Goal: Task Accomplishment & Management: Complete application form

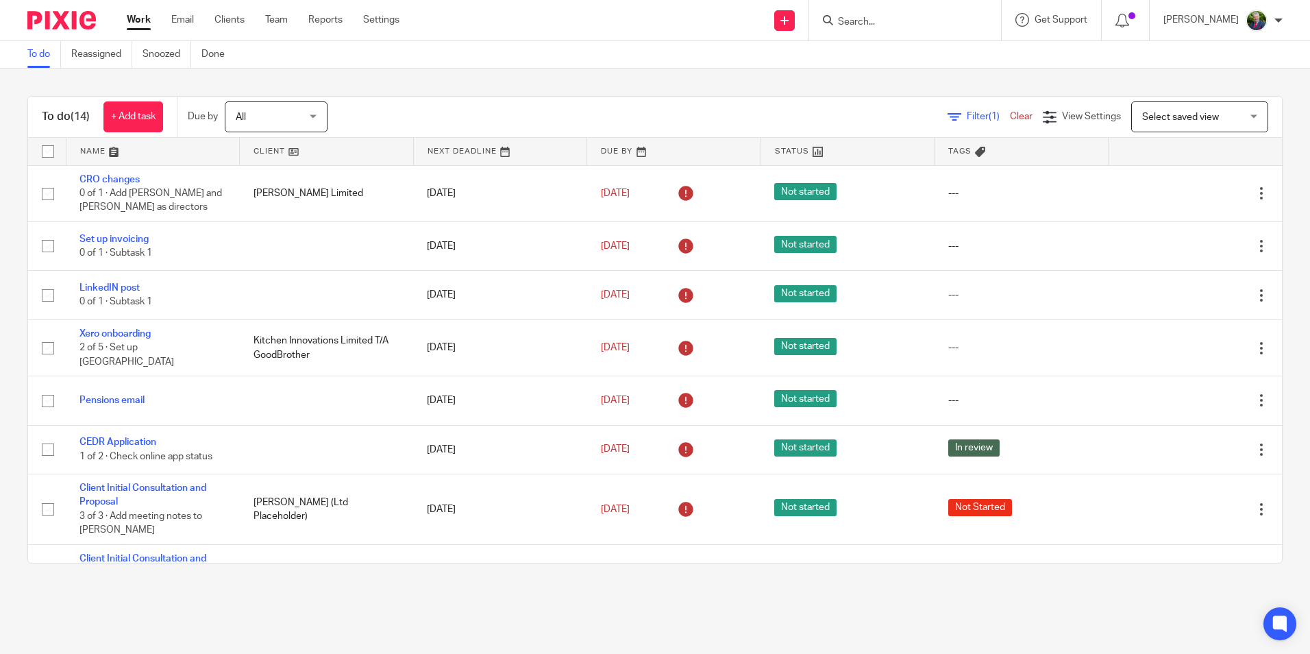
click at [897, 14] on form at bounding box center [910, 20] width 146 height 17
click at [918, 21] on input "Search" at bounding box center [898, 22] width 123 height 12
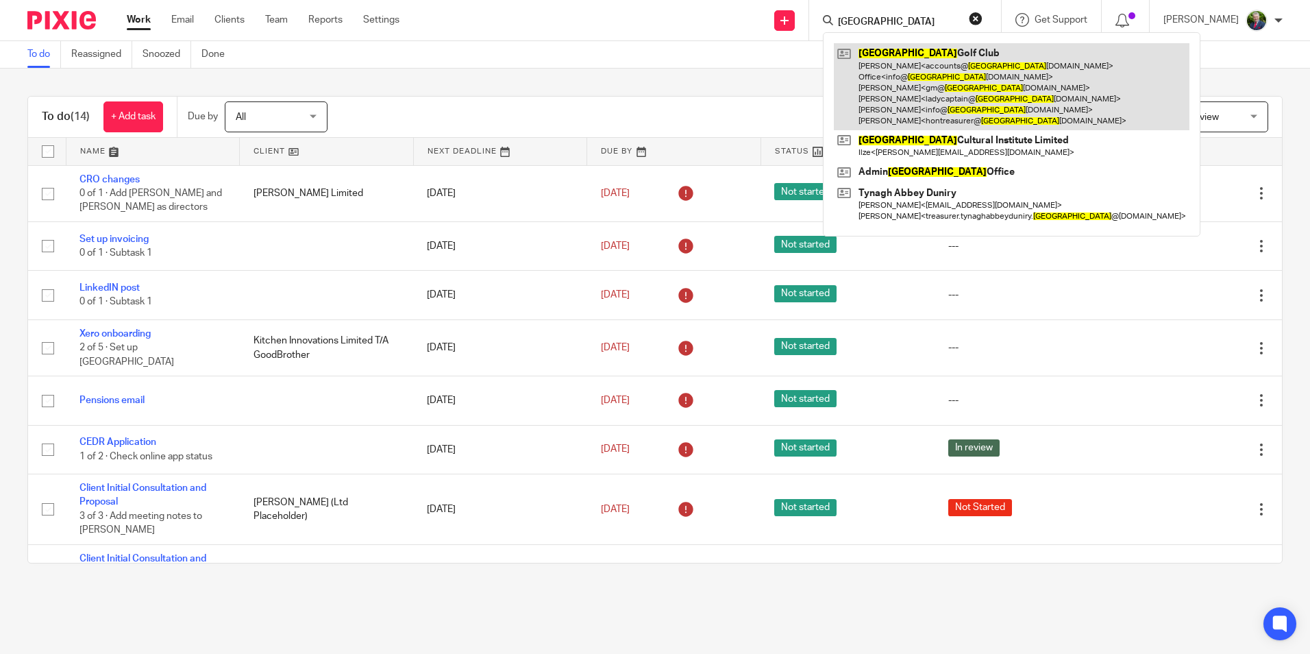
type input "galway"
click at [950, 79] on link at bounding box center [1012, 86] width 356 height 87
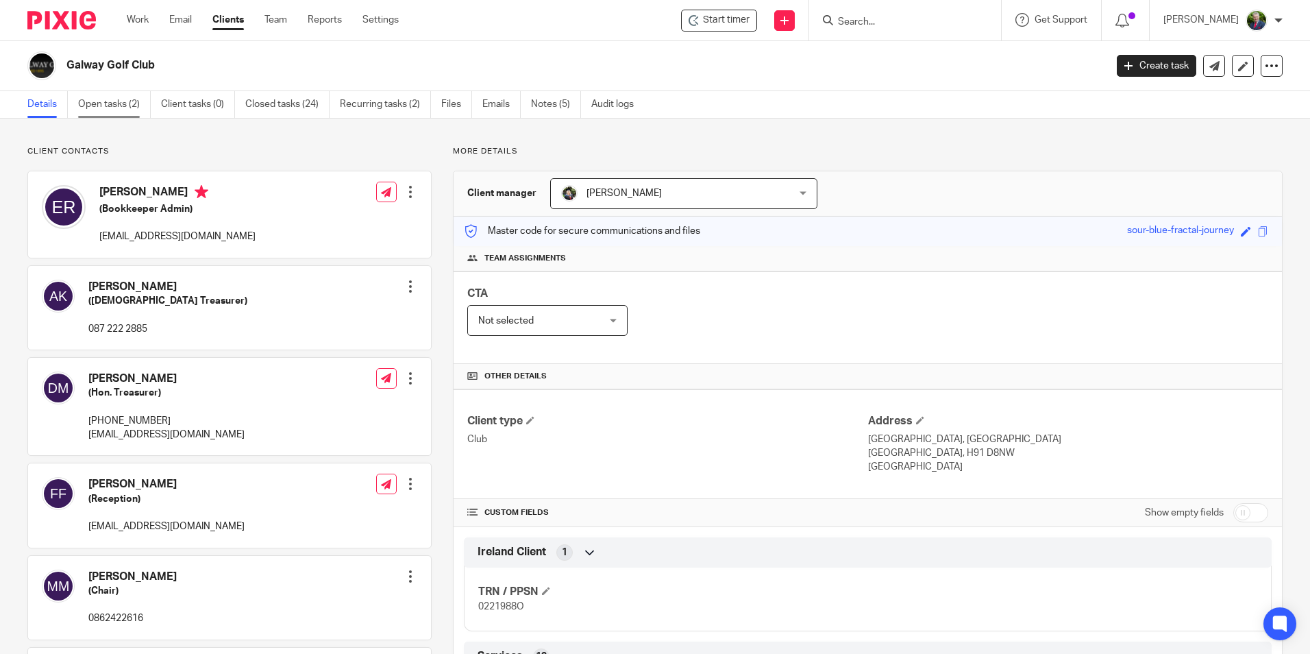
click at [121, 107] on link "Open tasks (2)" at bounding box center [114, 104] width 73 height 27
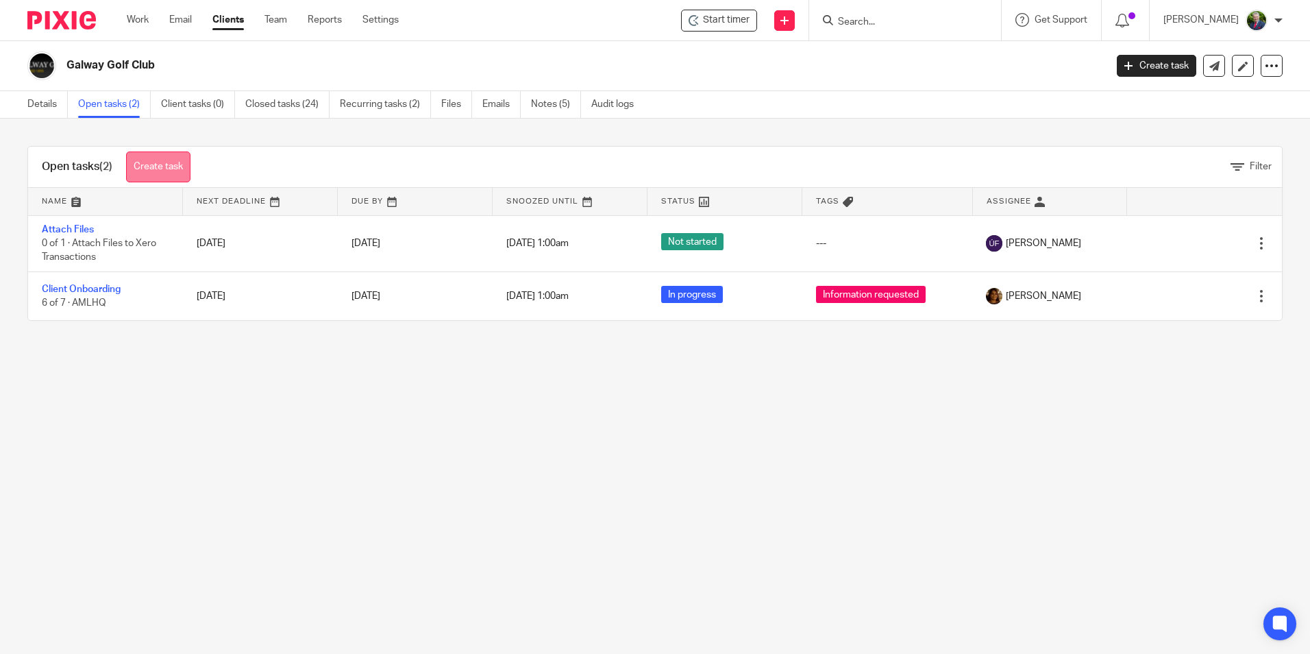
click at [166, 170] on link "Create task" at bounding box center [158, 166] width 64 height 31
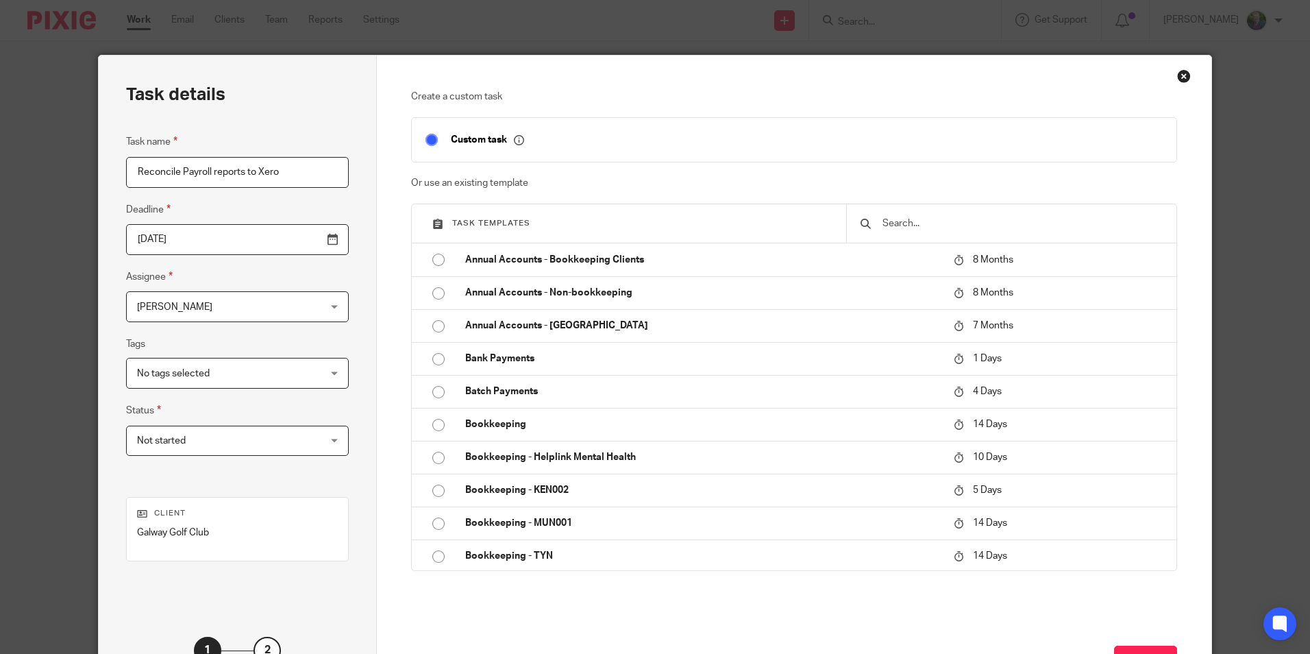
type input "Reconcile Payroll reports to Xero"
click at [265, 311] on span "[PERSON_NAME]" at bounding box center [221, 306] width 169 height 29
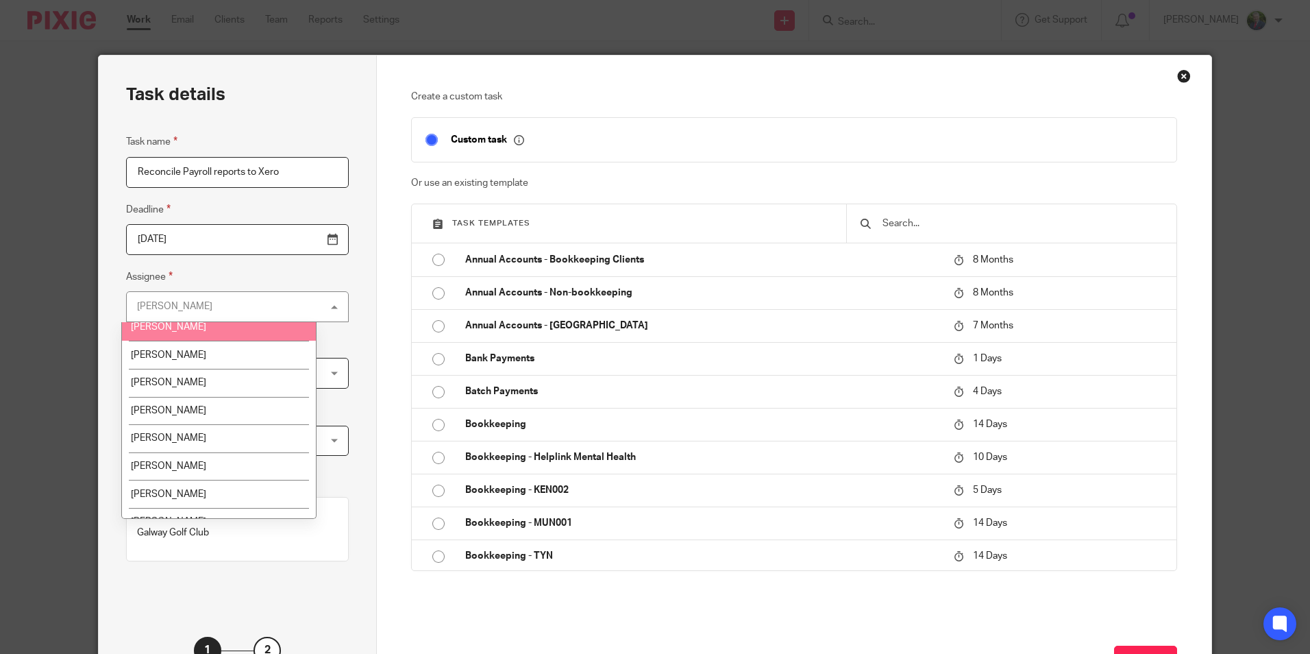
scroll to position [166, 0]
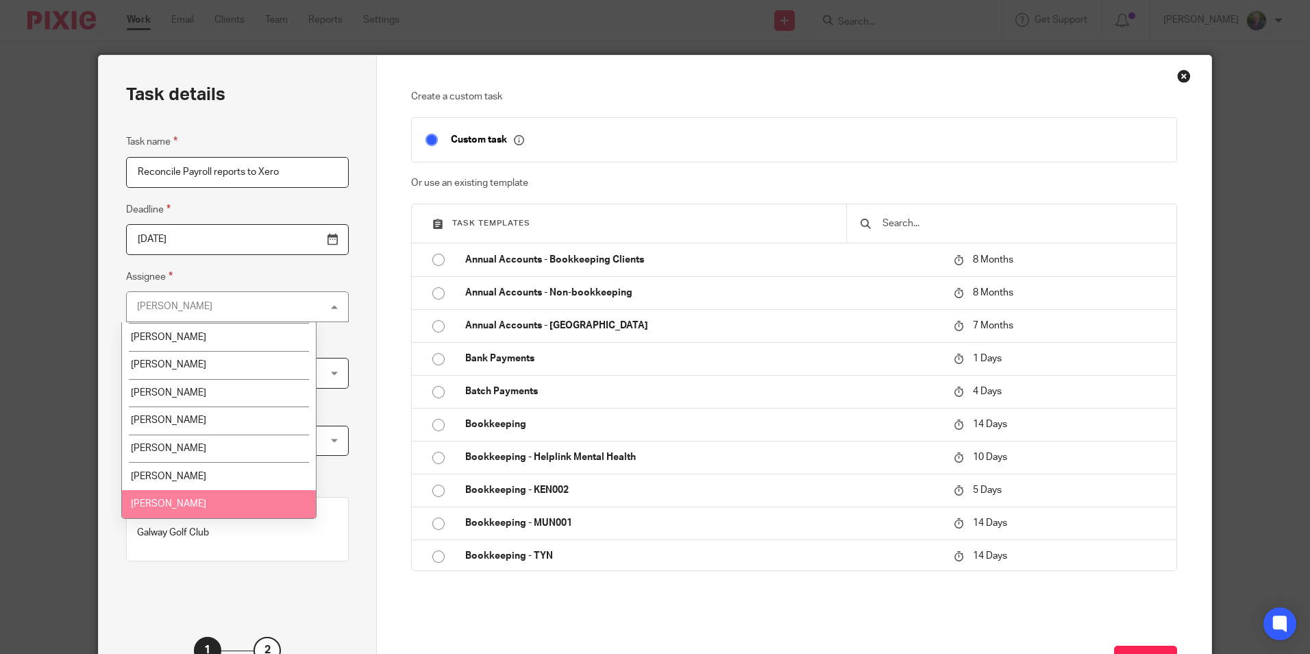
click at [186, 499] on li "[PERSON_NAME]" at bounding box center [219, 504] width 194 height 28
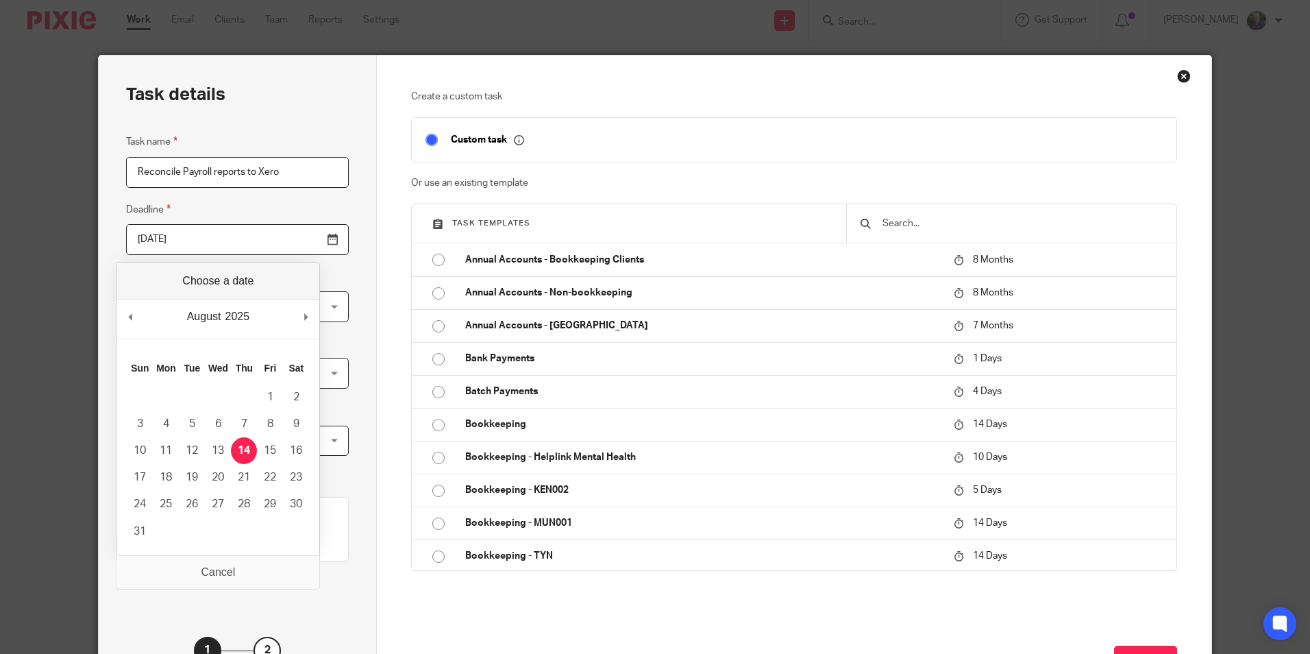
click at [304, 243] on input "2025-08-14" at bounding box center [237, 239] width 223 height 31
type input "2025-08-22"
click at [269, 239] on input "2025-08-22" at bounding box center [237, 239] width 223 height 31
click at [354, 284] on div "Task details Task name Reconcile Payroll reports to Xero Deadline 2025-08-22 As…" at bounding box center [238, 381] width 278 height 653
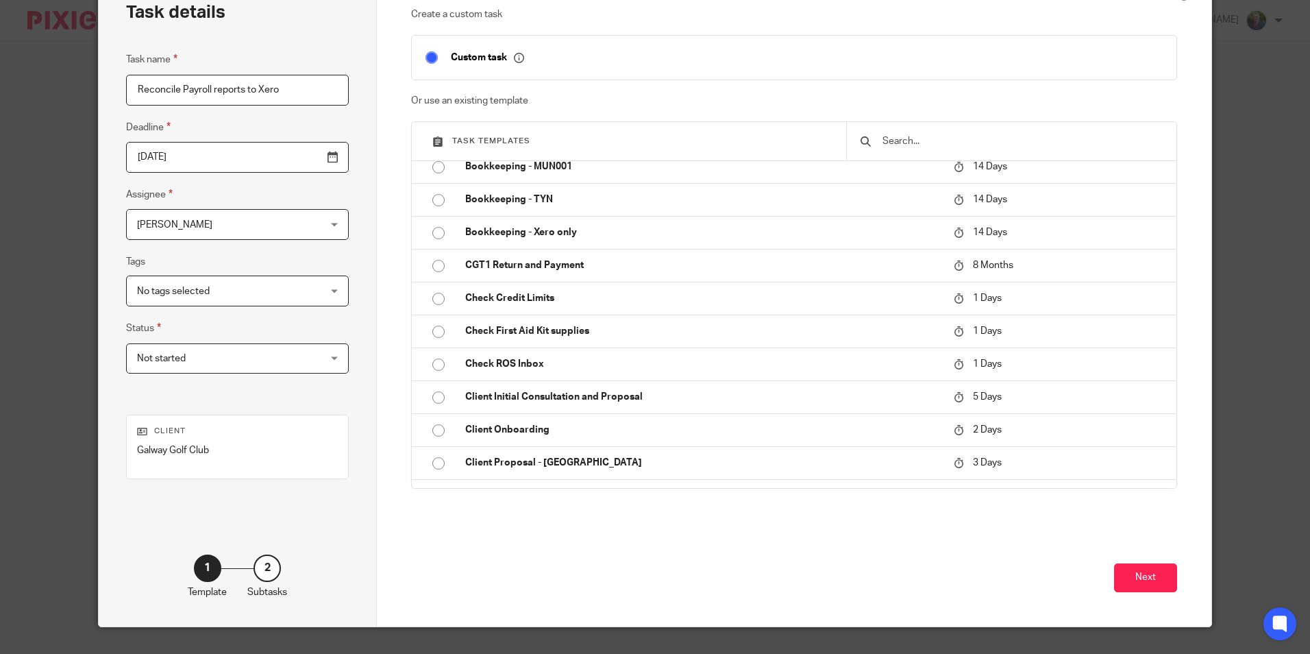
scroll to position [110, 0]
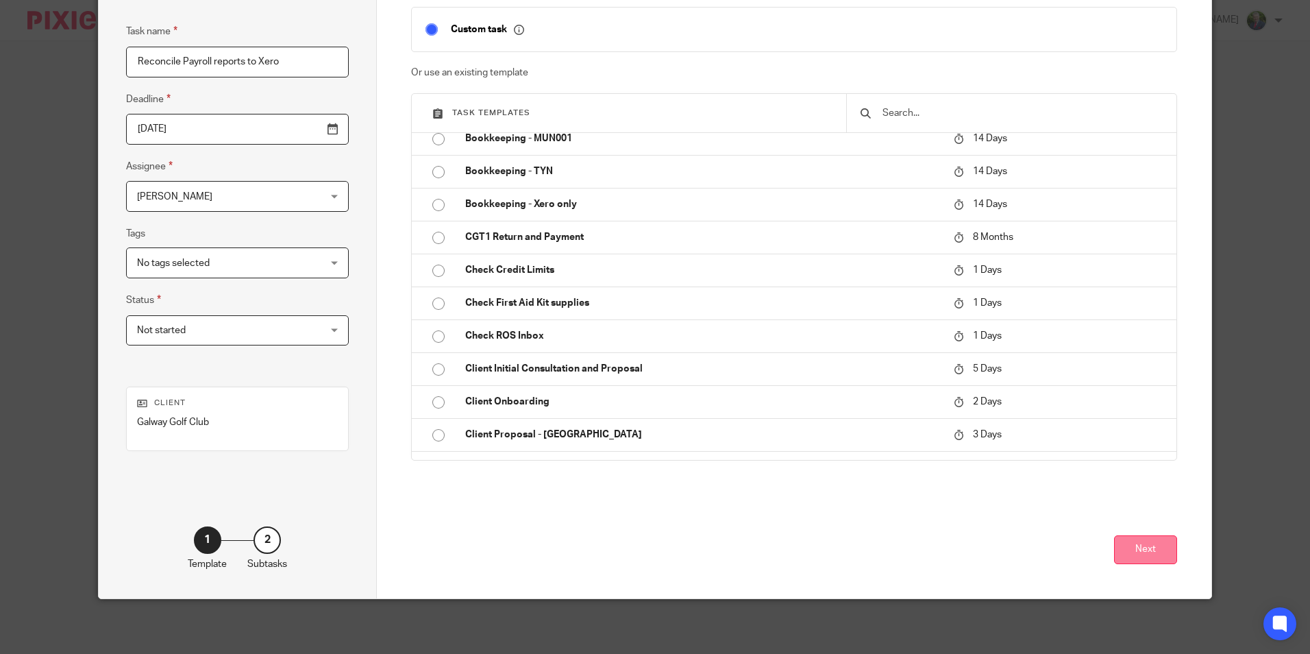
click at [1139, 556] on button "Next" at bounding box center [1145, 549] width 63 height 29
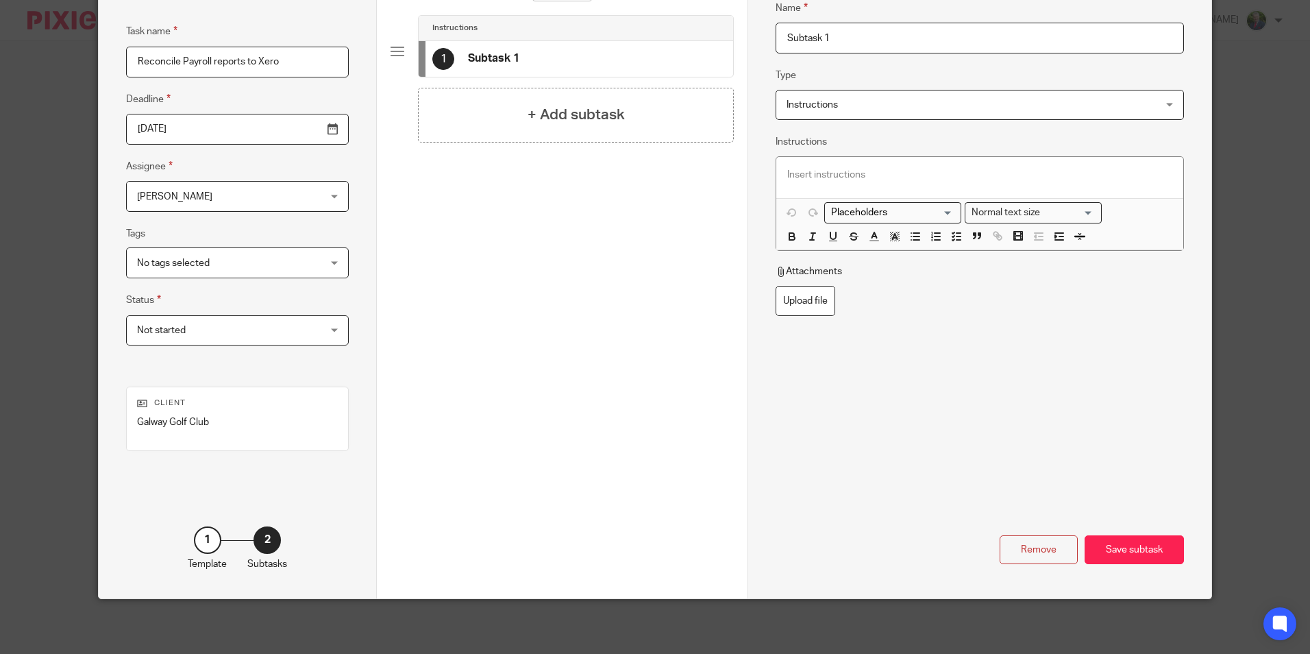
click at [1139, 556] on div "Save subtask" at bounding box center [1134, 549] width 99 height 29
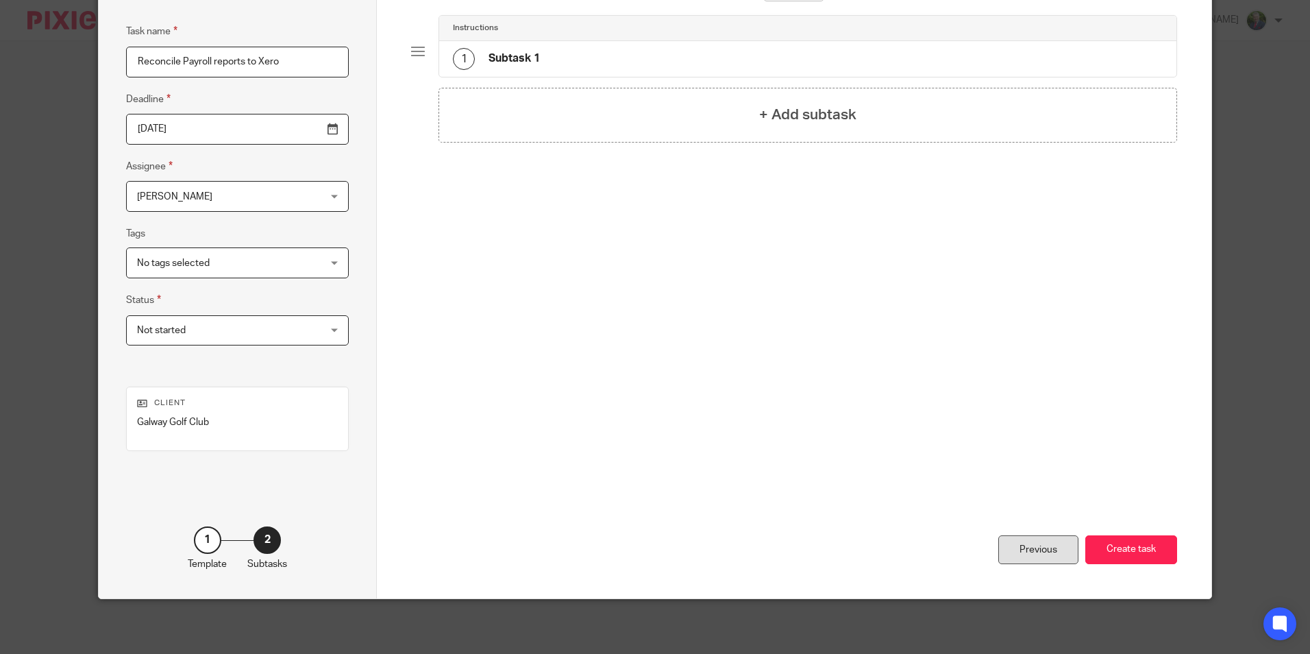
click at [1054, 549] on div "Previous" at bounding box center [1038, 549] width 80 height 29
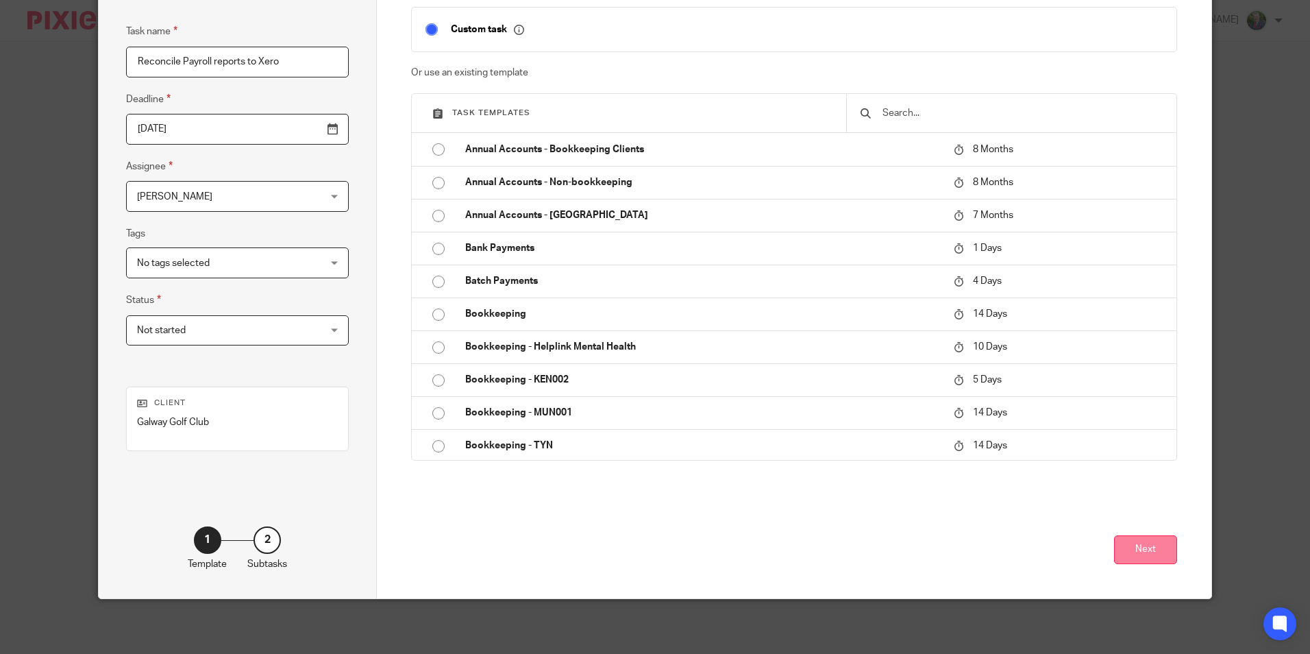
click at [1141, 549] on button "Next" at bounding box center [1145, 549] width 63 height 29
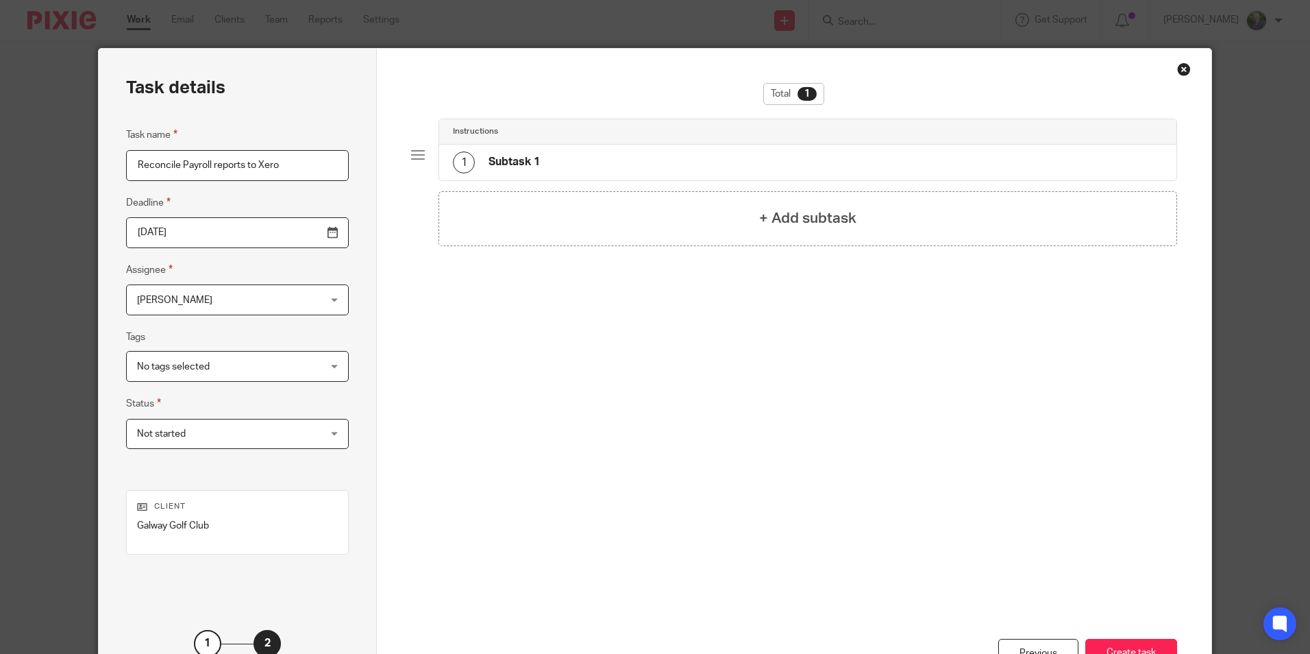
scroll to position [0, 0]
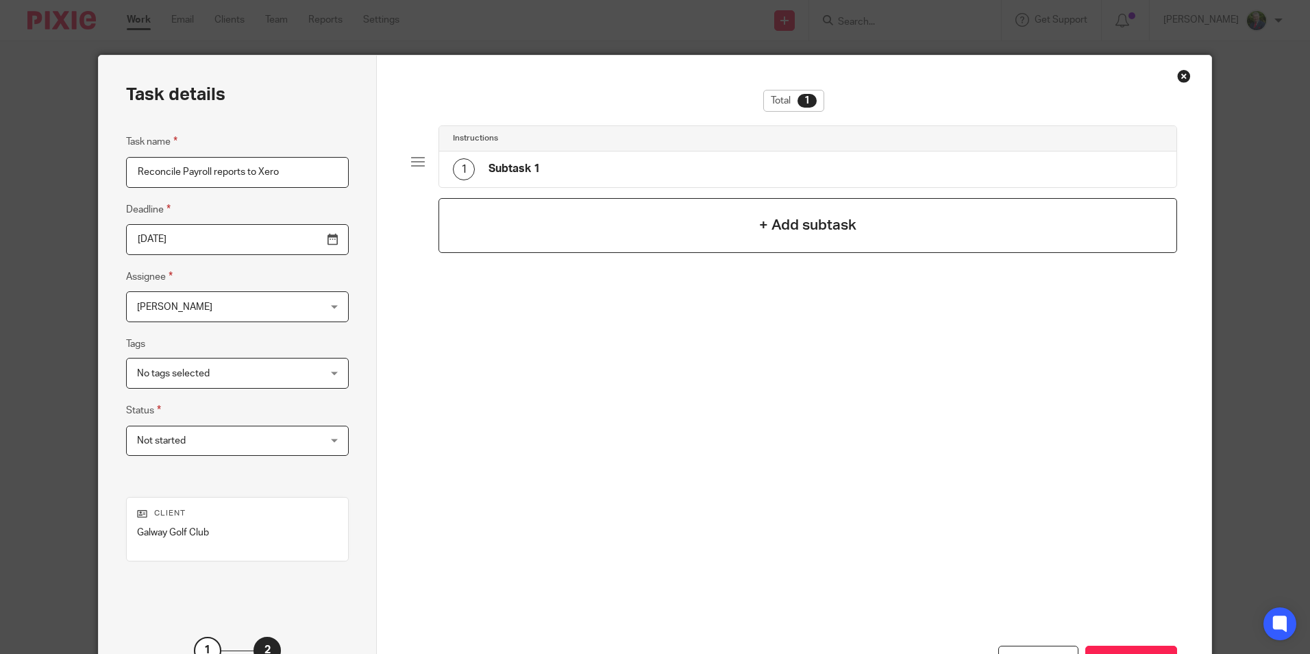
click at [787, 223] on h4 "+ Add subtask" at bounding box center [807, 224] width 97 height 21
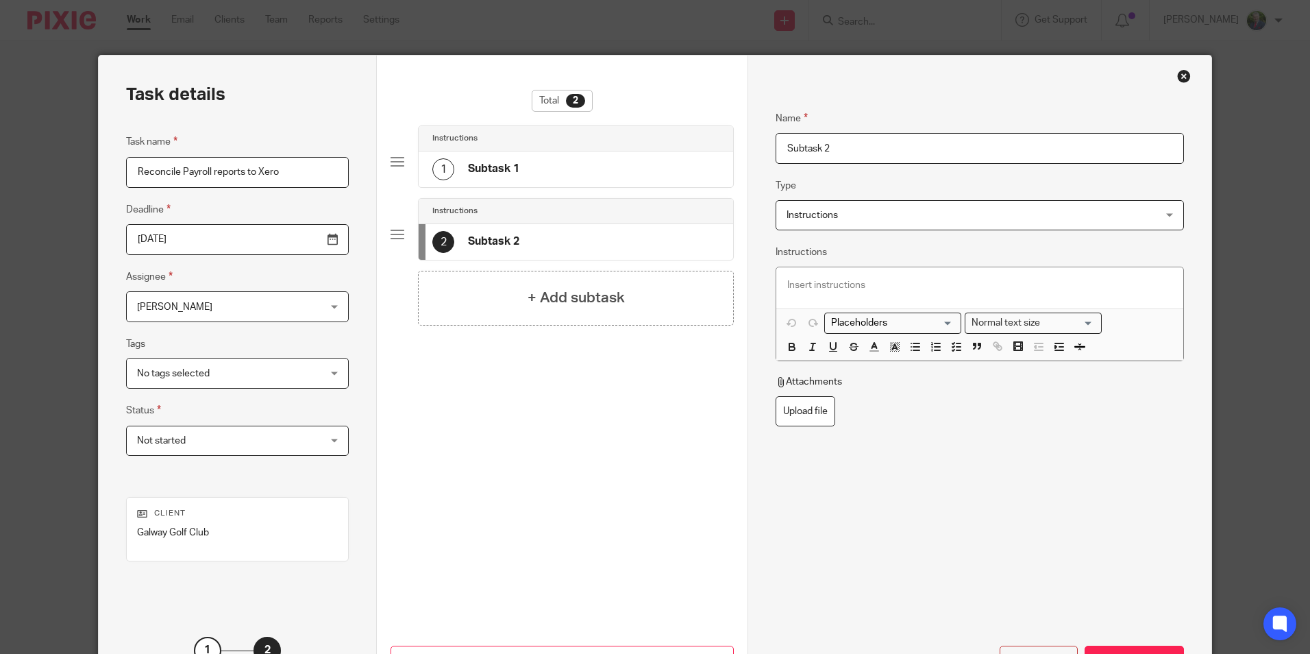
drag, startPoint x: 846, startPoint y: 148, endPoint x: 704, endPoint y: 145, distance: 141.9
click at [704, 145] on div "Task details Task name Reconcile Payroll reports to Xero Deadline 2025-08-22 As…" at bounding box center [655, 381] width 1112 height 653
type input "Reconcile"
click at [821, 287] on p at bounding box center [979, 285] width 384 height 14
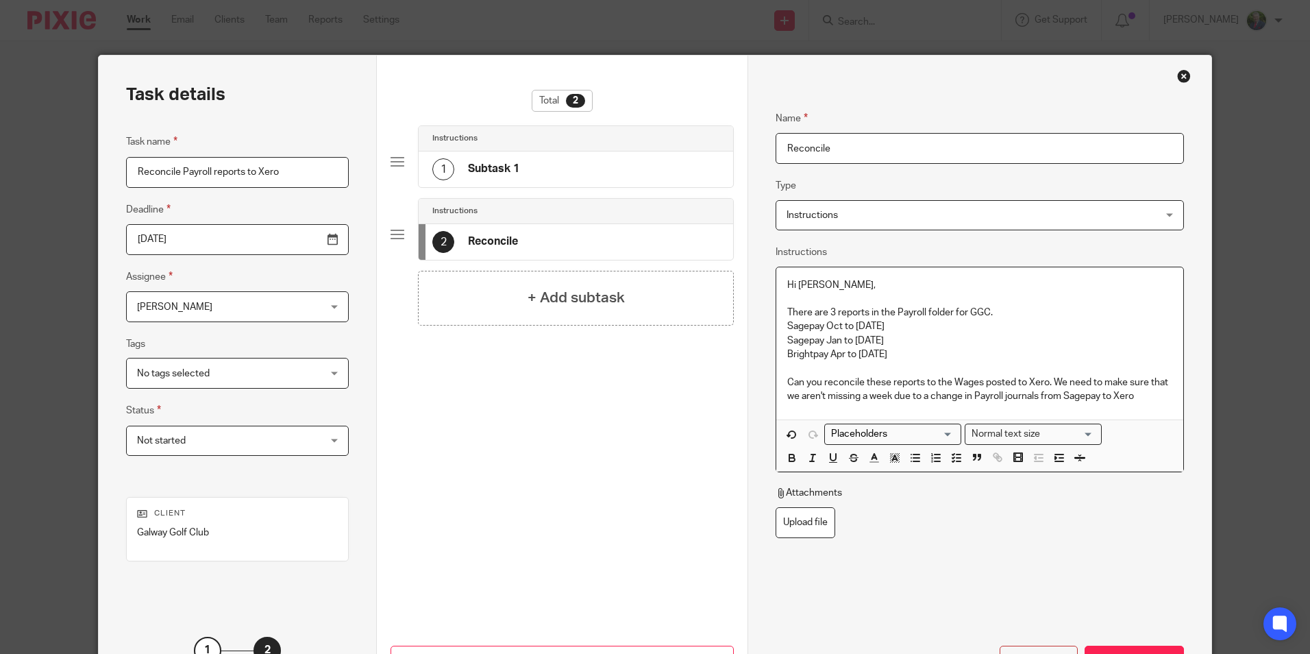
click at [1135, 396] on p "Can you reconcile these reports to the Wages posted to Xero. We need to make su…" at bounding box center [979, 389] width 384 height 28
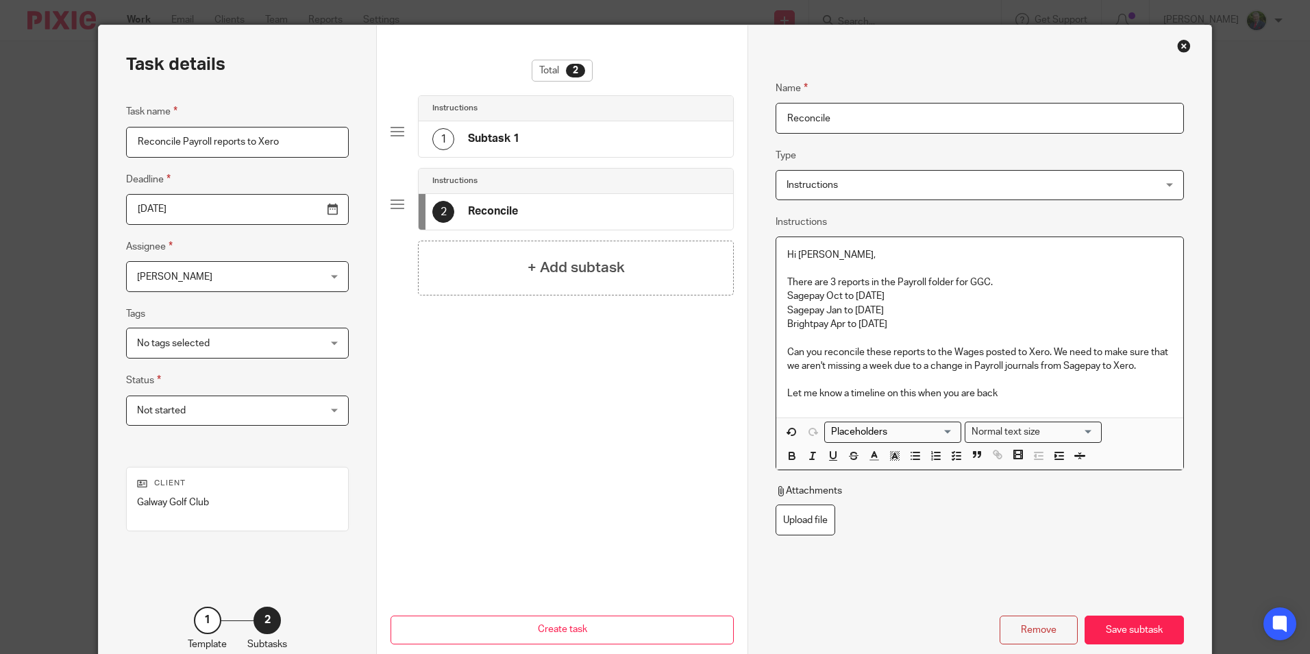
scroll to position [110, 0]
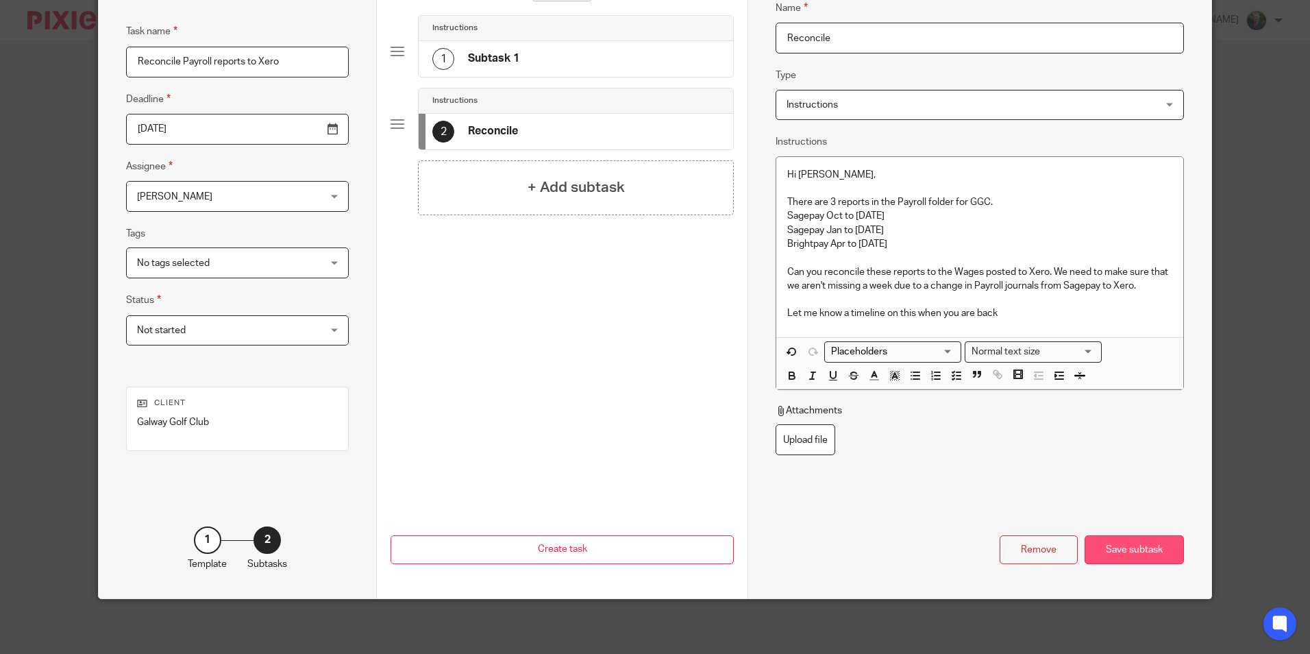
click at [1140, 549] on div "Save subtask" at bounding box center [1134, 549] width 99 height 29
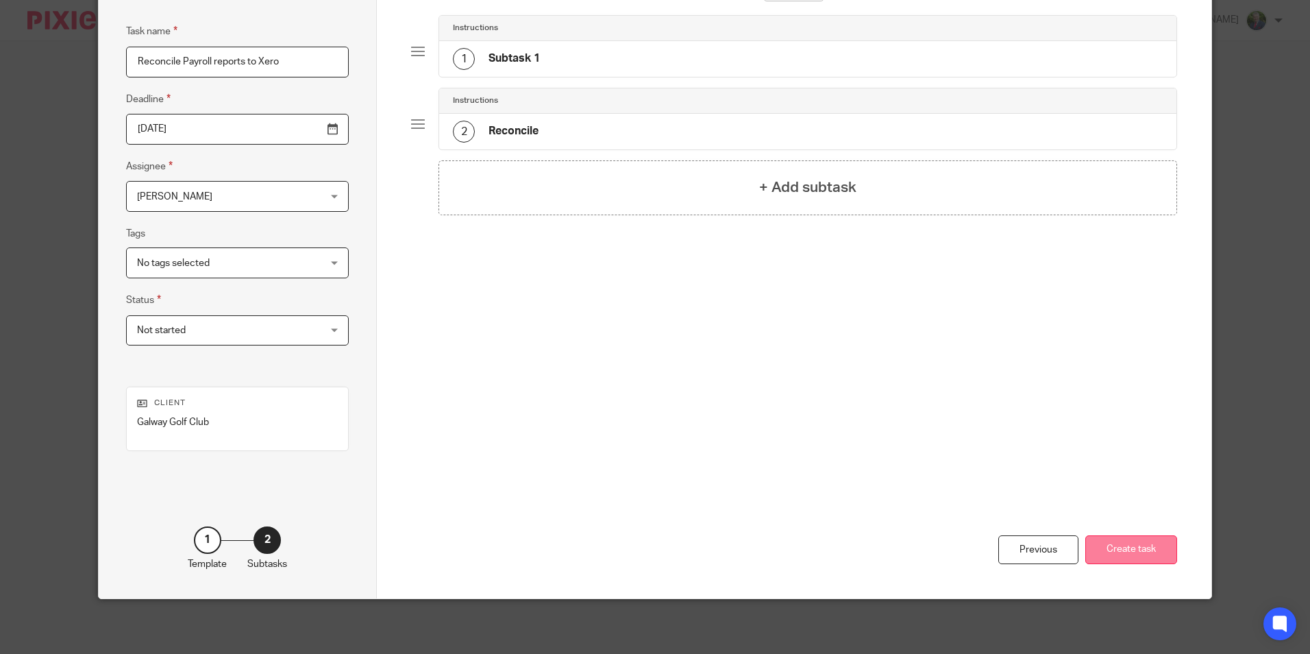
click at [1126, 547] on button "Create task" at bounding box center [1131, 549] width 92 height 29
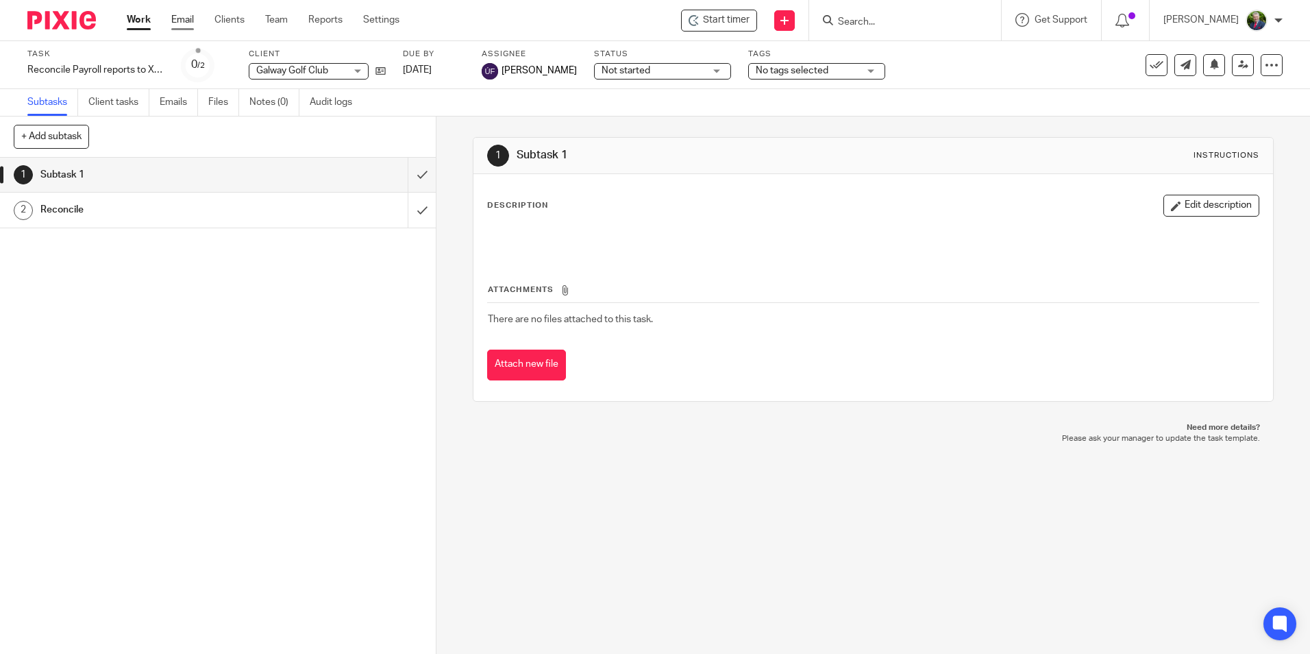
click at [183, 22] on link "Email" at bounding box center [182, 20] width 23 height 14
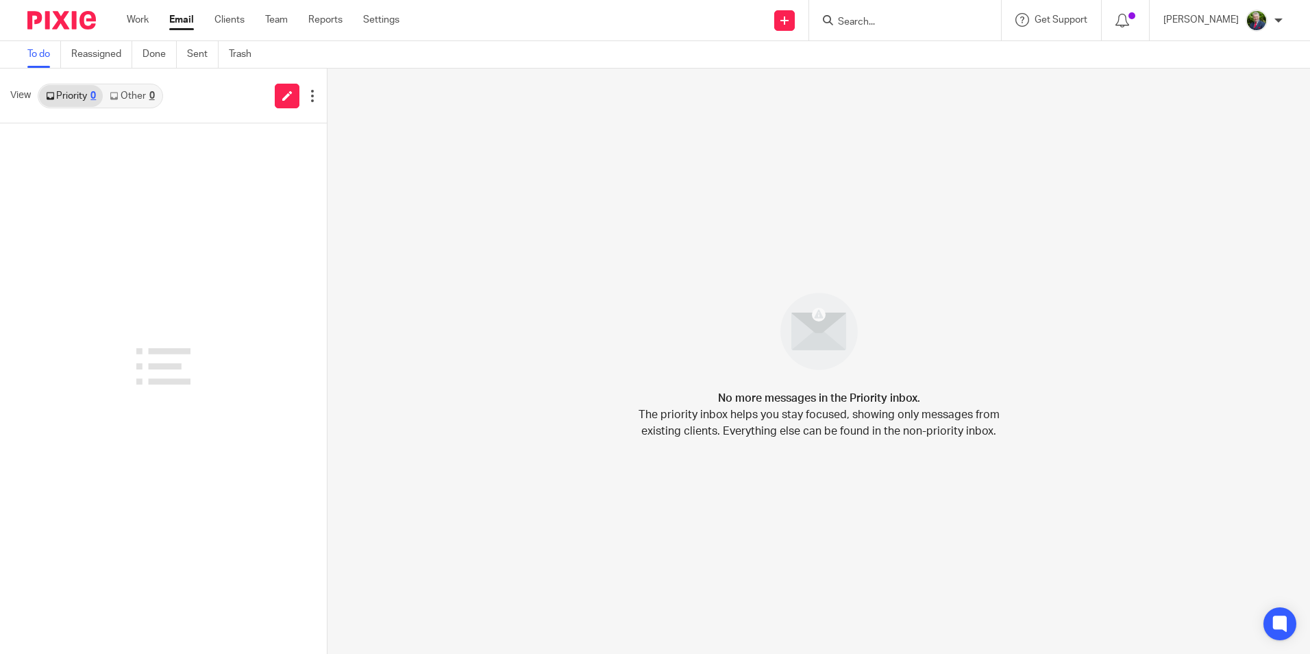
click at [140, 22] on link "Work" at bounding box center [138, 20] width 22 height 14
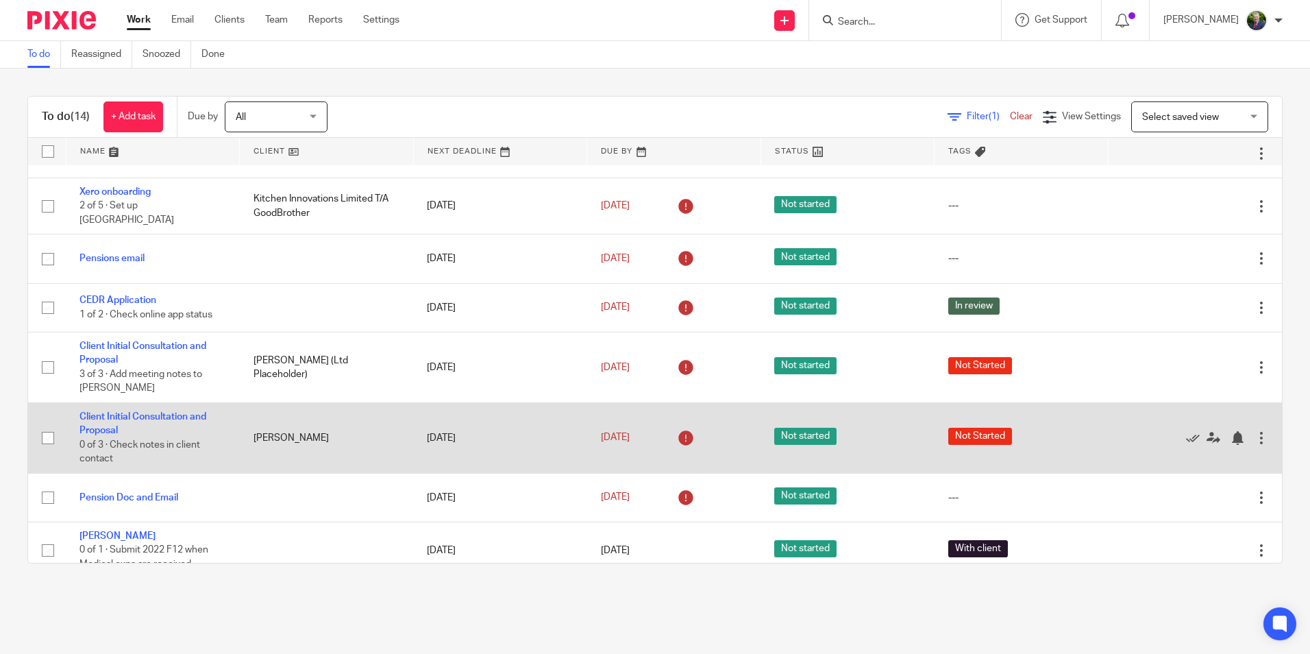
scroll to position [140, 0]
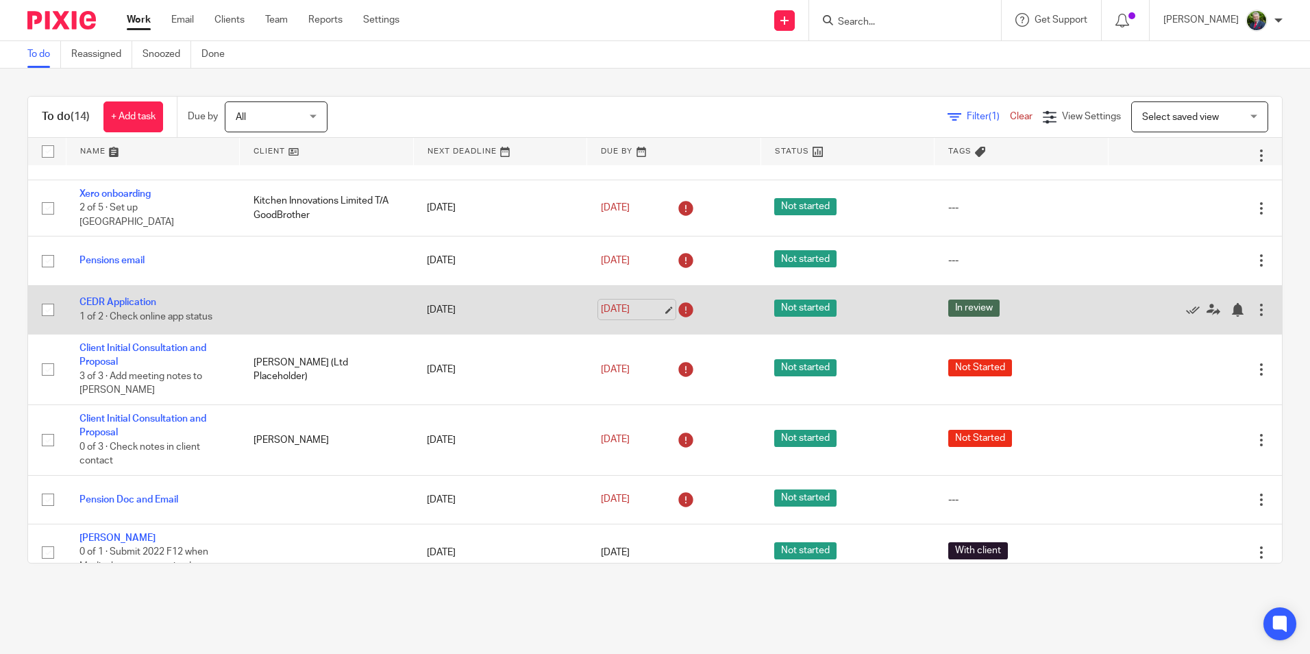
click at [654, 303] on link "[DATE]" at bounding box center [632, 309] width 62 height 14
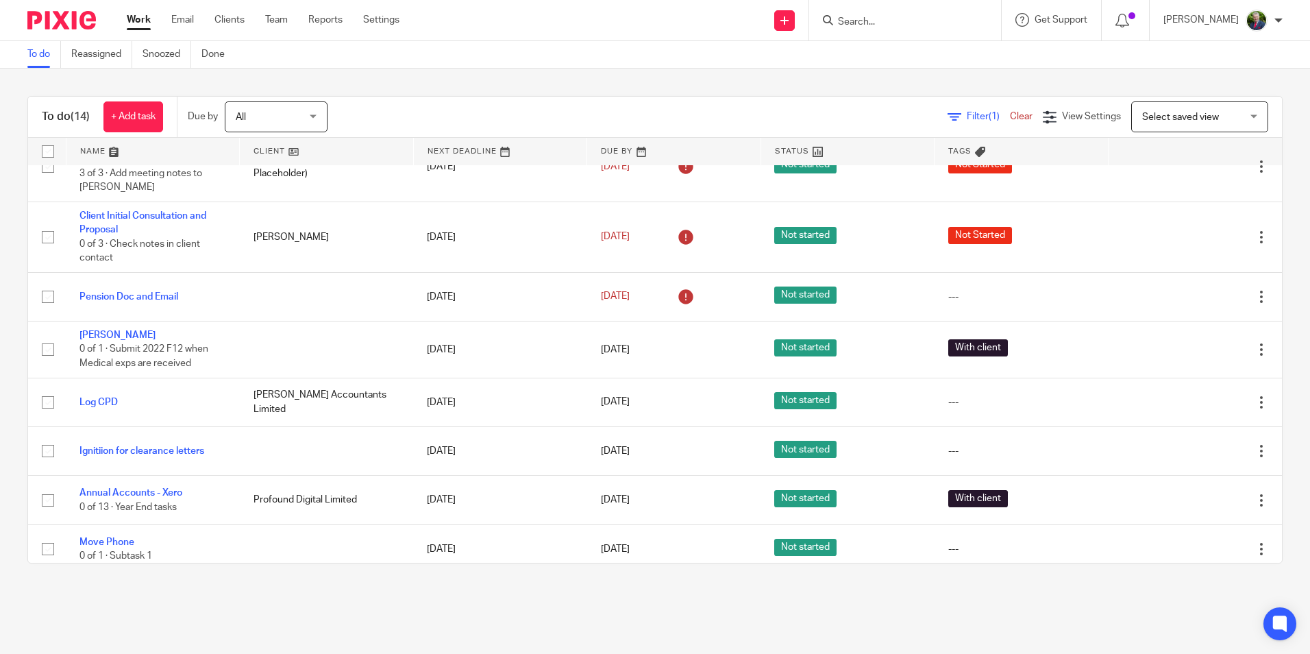
scroll to position [345, 0]
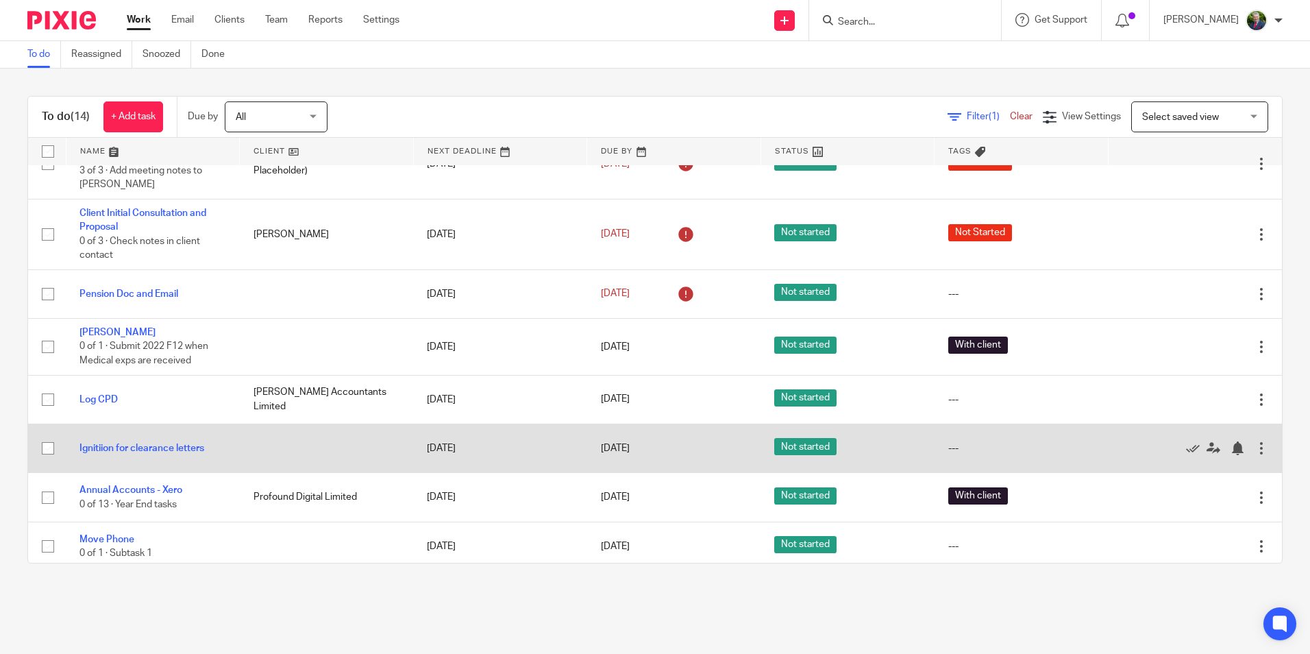
click at [46, 443] on input "checkbox" at bounding box center [48, 448] width 26 height 26
checkbox input "true"
